Goal: Task Accomplishment & Management: Manage account settings

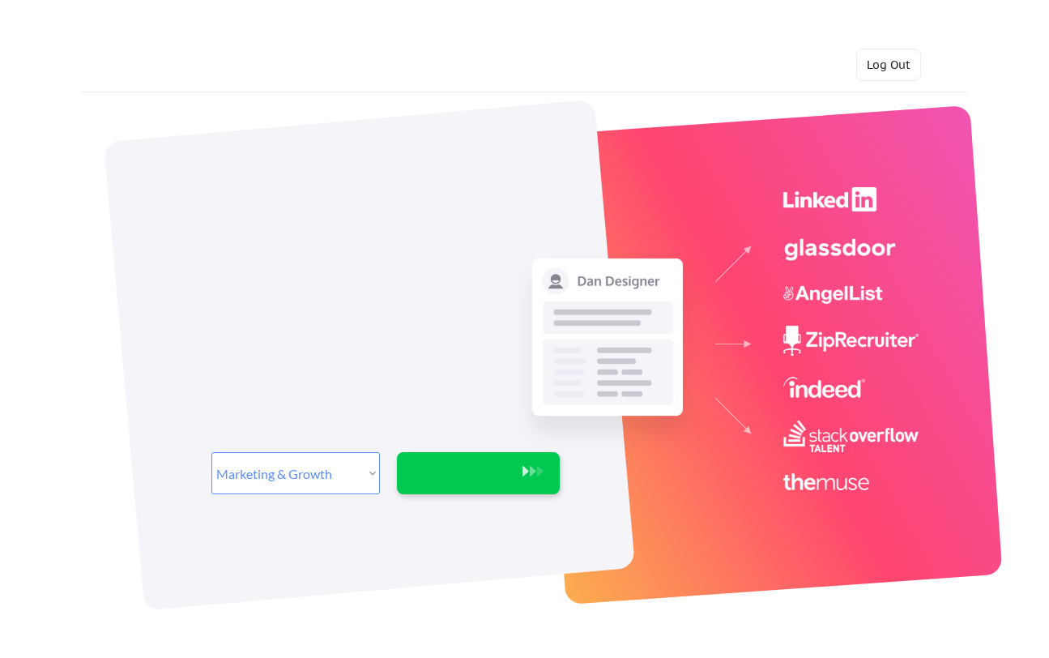
select select ""marketing___comms""
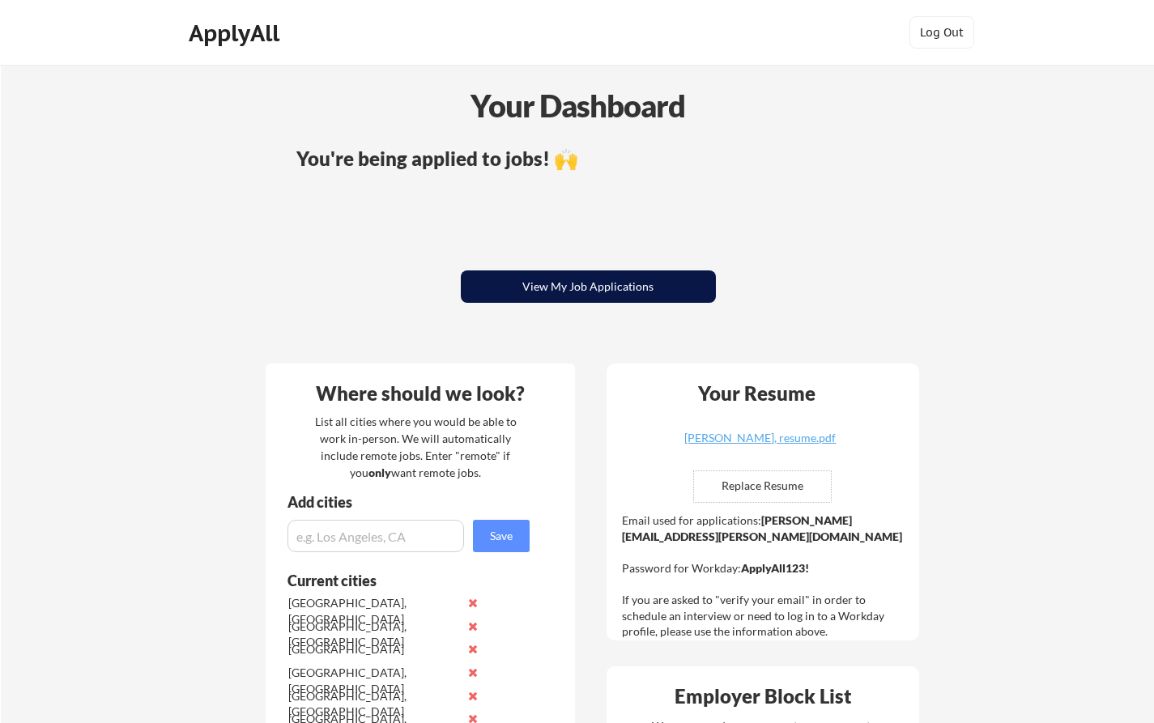
click at [592, 274] on button "View My Job Applications" at bounding box center [588, 287] width 255 height 32
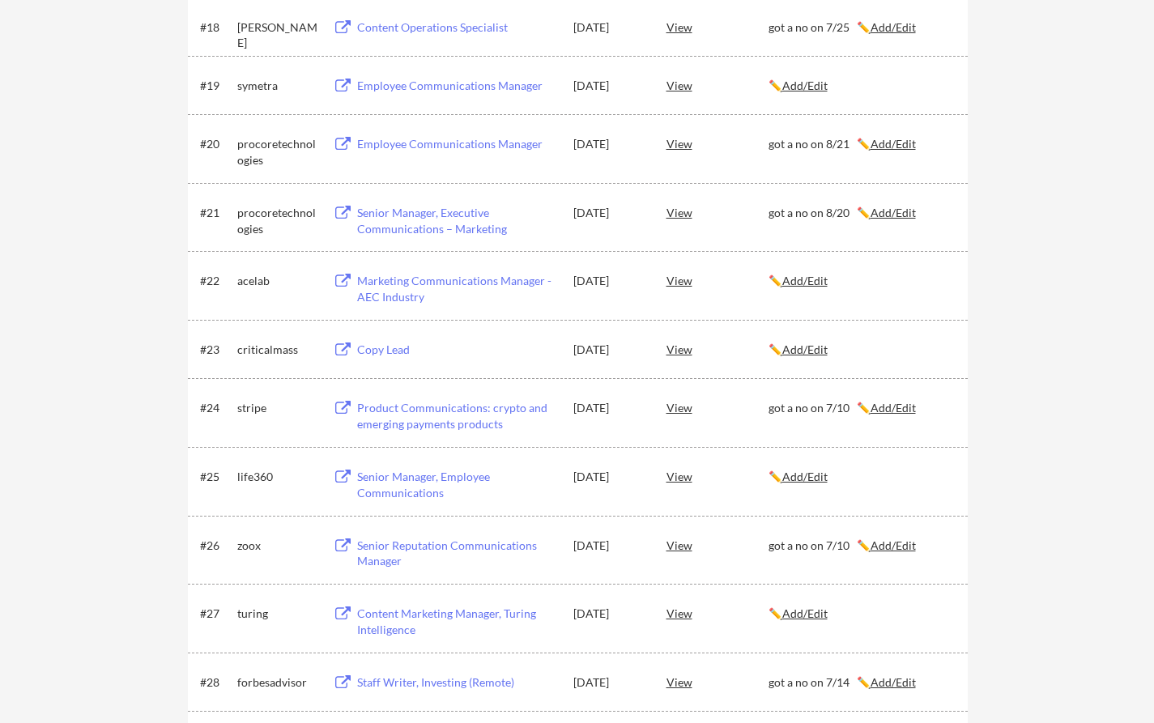
scroll to position [219, 0]
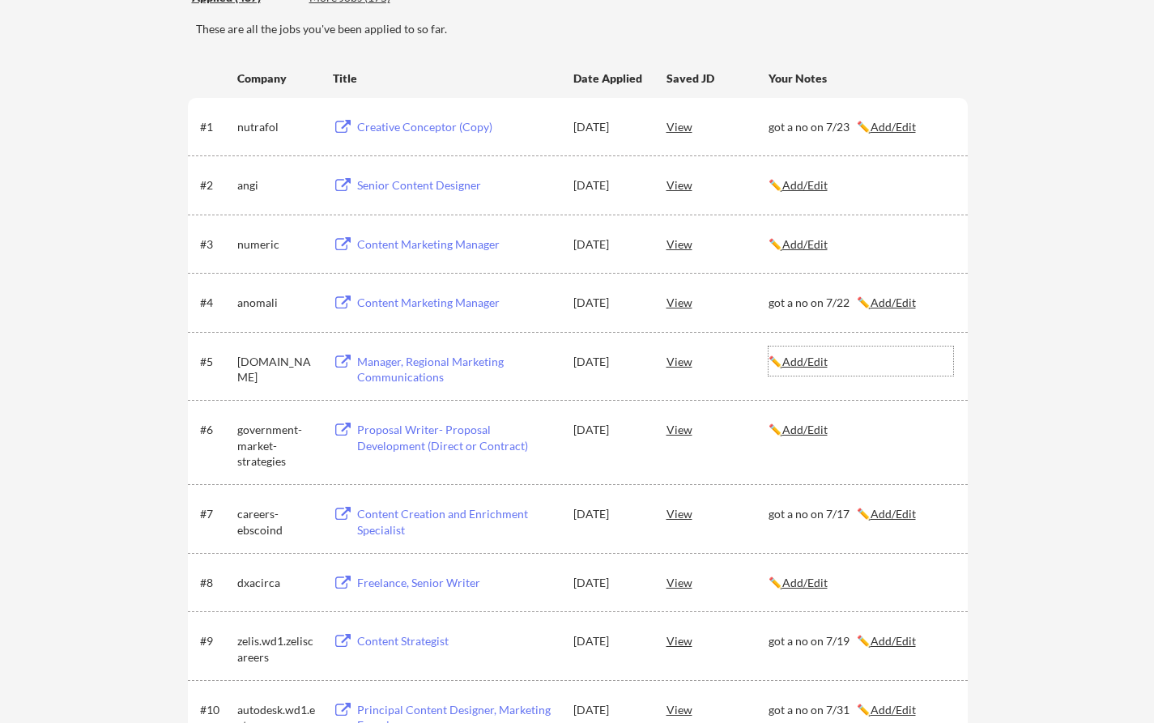
click at [808, 362] on u "Add/Edit" at bounding box center [805, 362] width 45 height 14
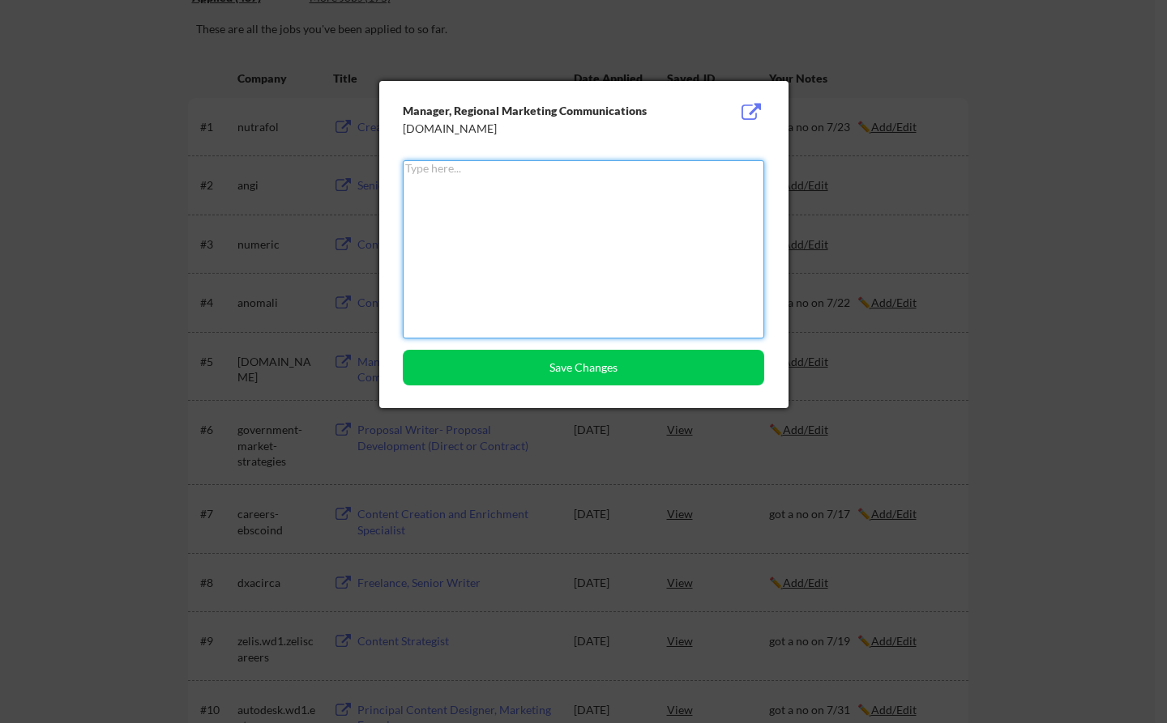
click at [676, 250] on textarea at bounding box center [583, 249] width 361 height 178
paste textarea "got a no on 9/13"
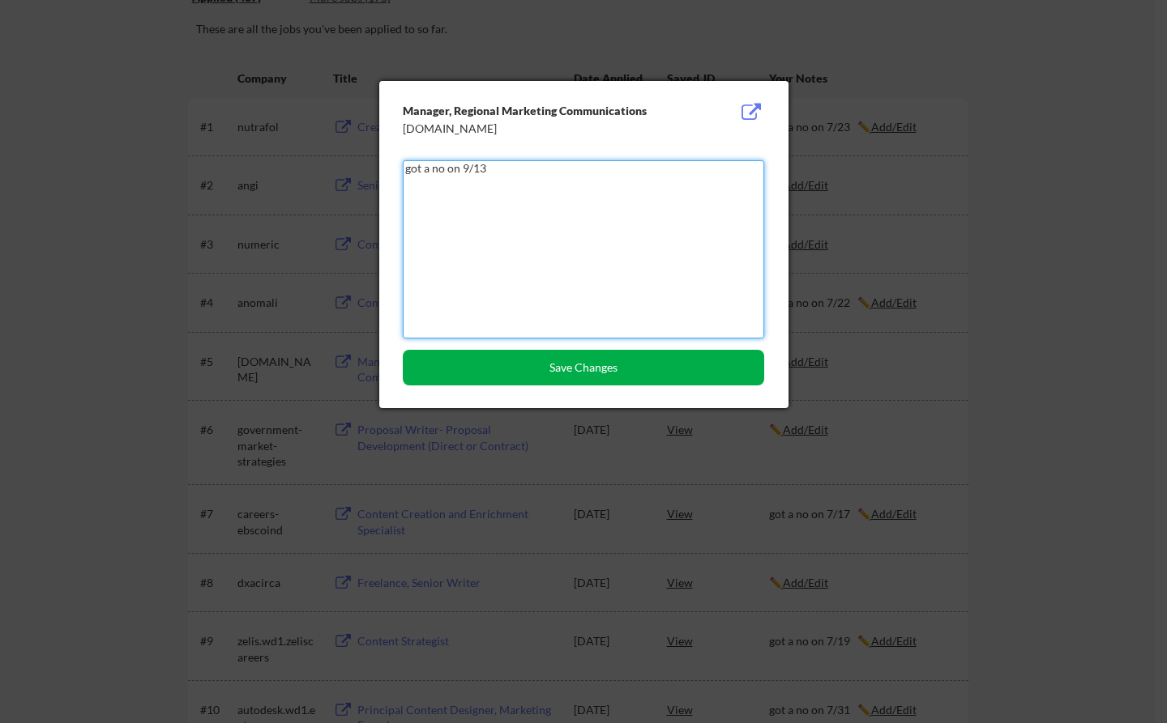
type textarea "got a no on 9/13"
click at [610, 373] on button "Save Changes" at bounding box center [583, 368] width 361 height 36
